Goal: Find specific page/section: Find specific page/section

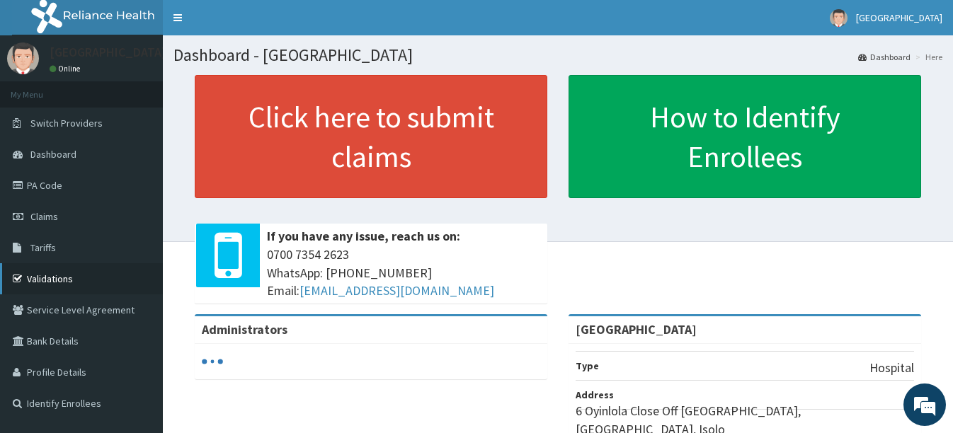
click at [52, 274] on link "Validations" at bounding box center [81, 278] width 163 height 31
click at [57, 275] on link "Validations" at bounding box center [81, 278] width 163 height 31
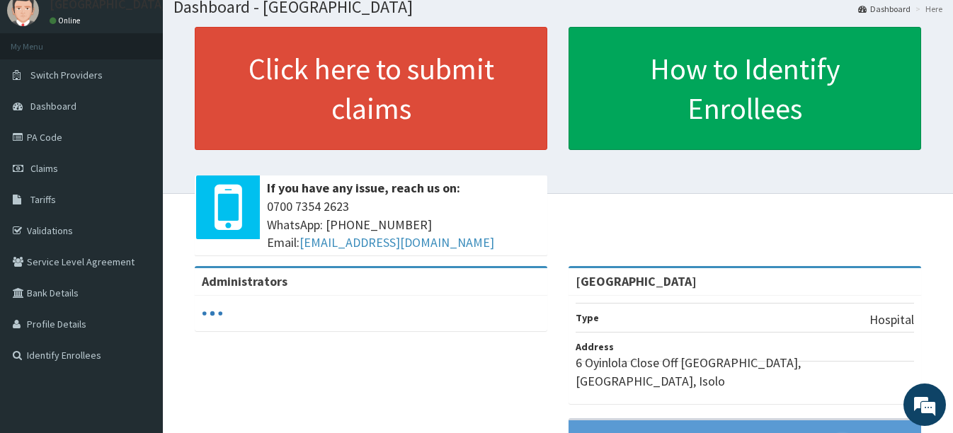
scroll to position [71, 0]
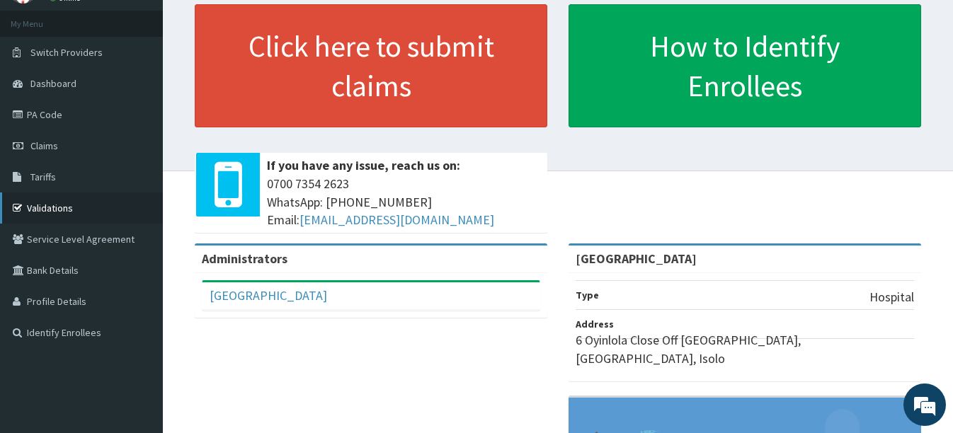
click at [57, 212] on link "Validations" at bounding box center [81, 208] width 163 height 31
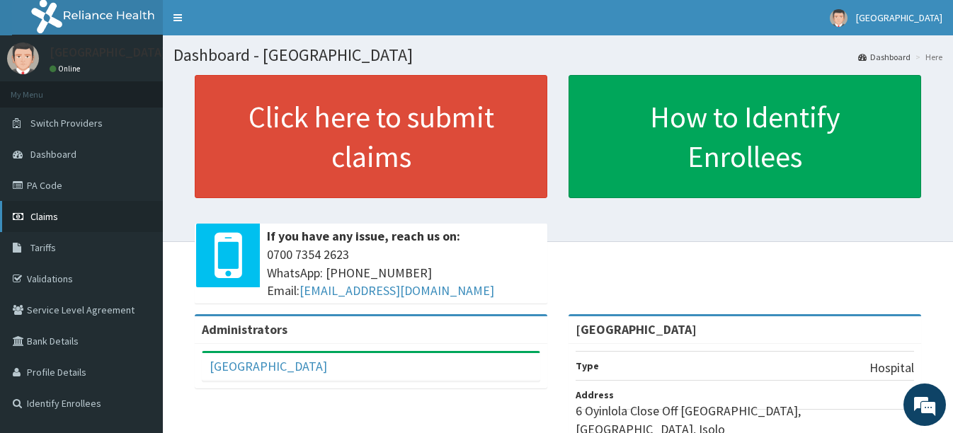
click at [50, 213] on span "Claims" at bounding box center [44, 216] width 28 height 13
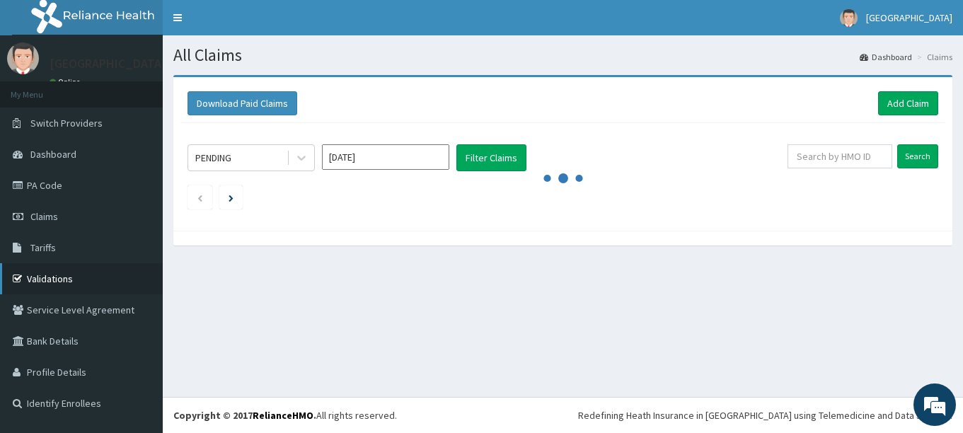
click at [53, 274] on link "Validations" at bounding box center [81, 278] width 163 height 31
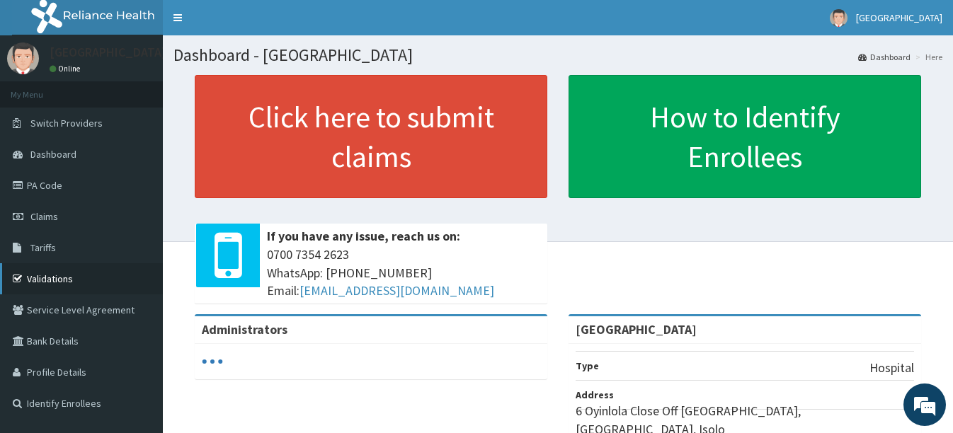
click at [55, 277] on link "Validations" at bounding box center [81, 278] width 163 height 31
click at [45, 275] on link "Validations" at bounding box center [81, 278] width 163 height 31
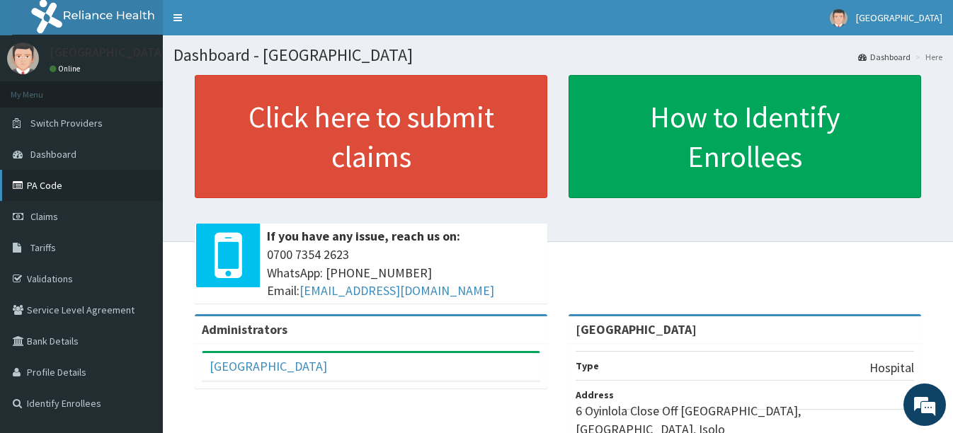
click at [46, 183] on link "PA Code" at bounding box center [81, 185] width 163 height 31
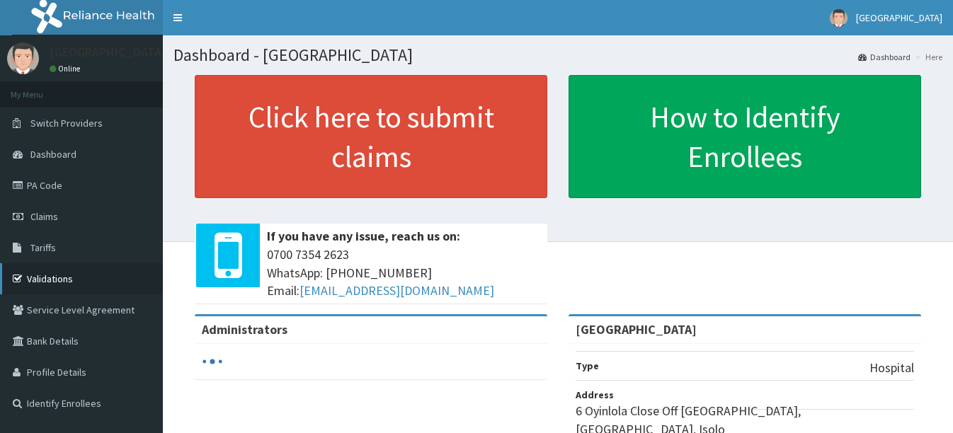
click at [67, 277] on link "Validations" at bounding box center [81, 278] width 163 height 31
click at [42, 271] on link "Validations" at bounding box center [81, 278] width 163 height 31
